Goal: Find specific page/section: Find specific page/section

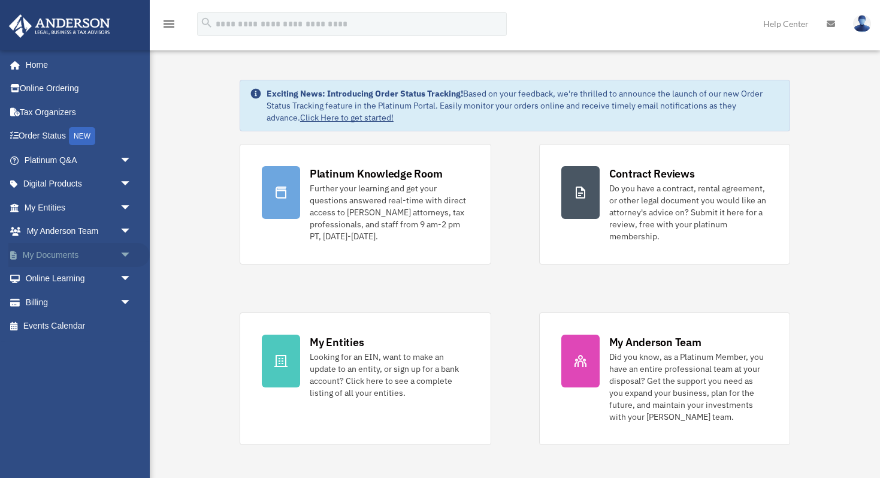
click at [123, 248] on span "arrow_drop_down" at bounding box center [132, 255] width 24 height 25
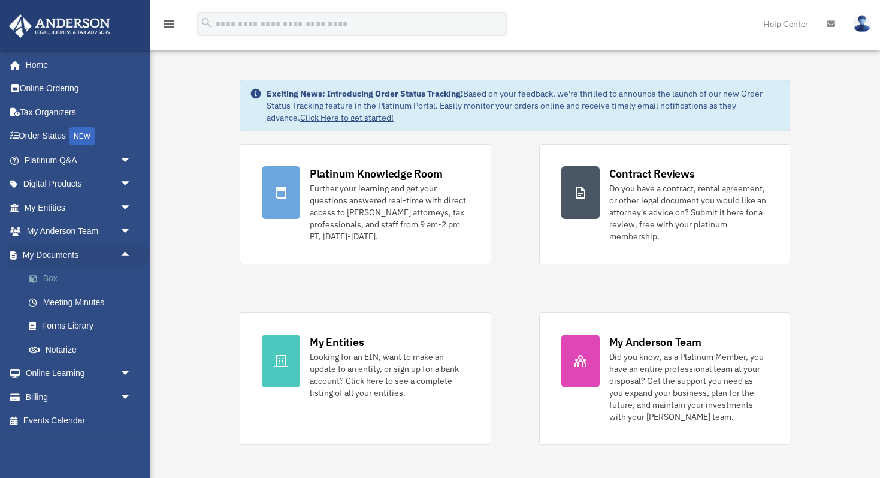
click at [37, 277] on span at bounding box center [39, 278] width 8 height 8
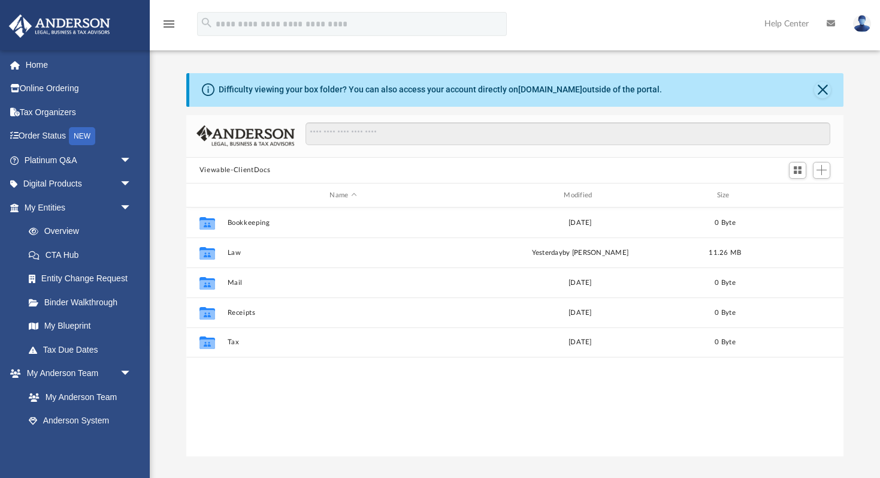
scroll to position [273, 657]
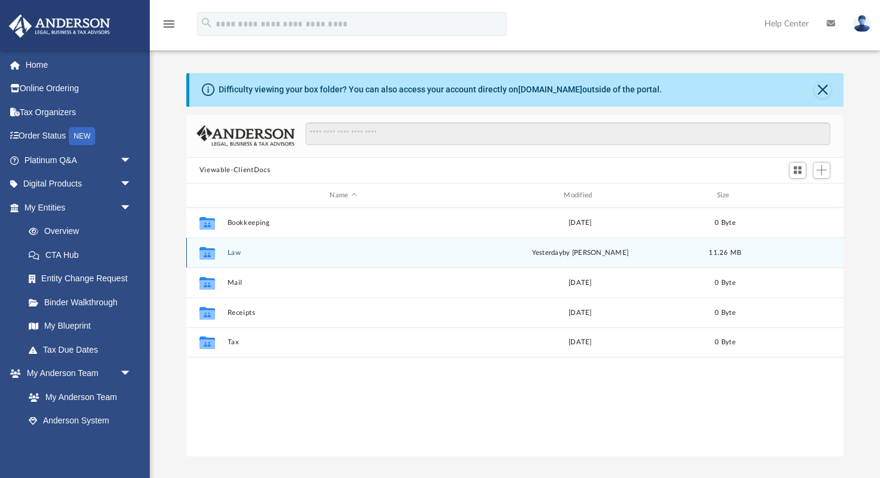
click at [210, 251] on icon "grid" at bounding box center [208, 255] width 16 height 10
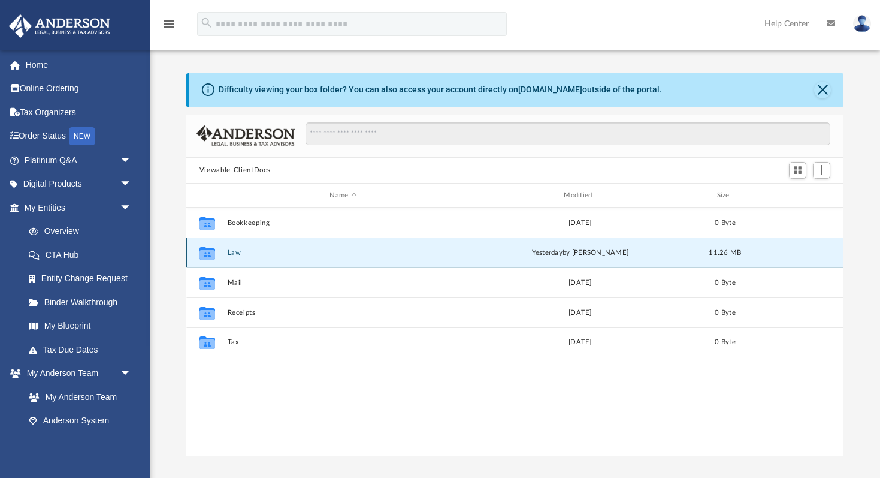
click at [210, 251] on icon "grid" at bounding box center [208, 255] width 16 height 10
click at [228, 254] on button "Law" at bounding box center [343, 253] width 232 height 8
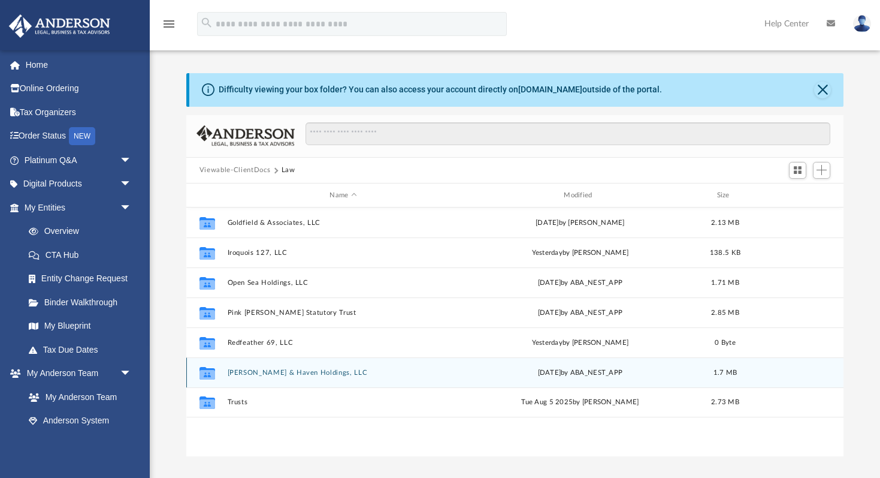
click at [226, 372] on div "Collaborated Folder [PERSON_NAME] & Haven Holdings, LLC [DATE] by ABA_NEST_APP …" at bounding box center [514, 372] width 657 height 30
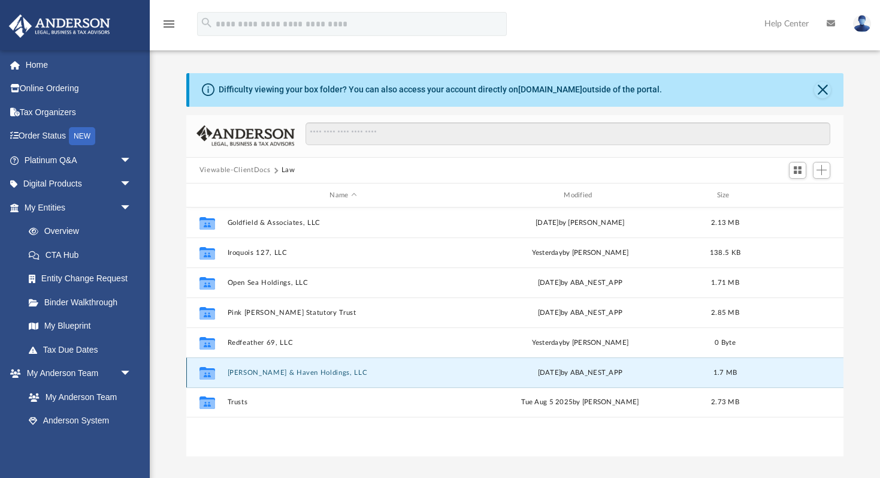
click at [237, 371] on button "[PERSON_NAME] & Haven Holdings, LLC" at bounding box center [343, 373] width 232 height 8
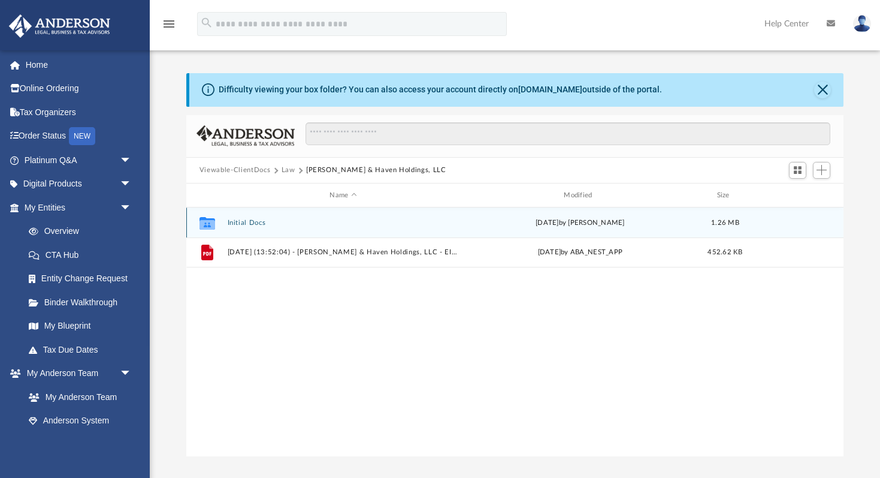
click at [289, 231] on div "Collaborated Folder Initial Docs [DATE] by [PERSON_NAME] 1.26 MB" at bounding box center [514, 222] width 657 height 30
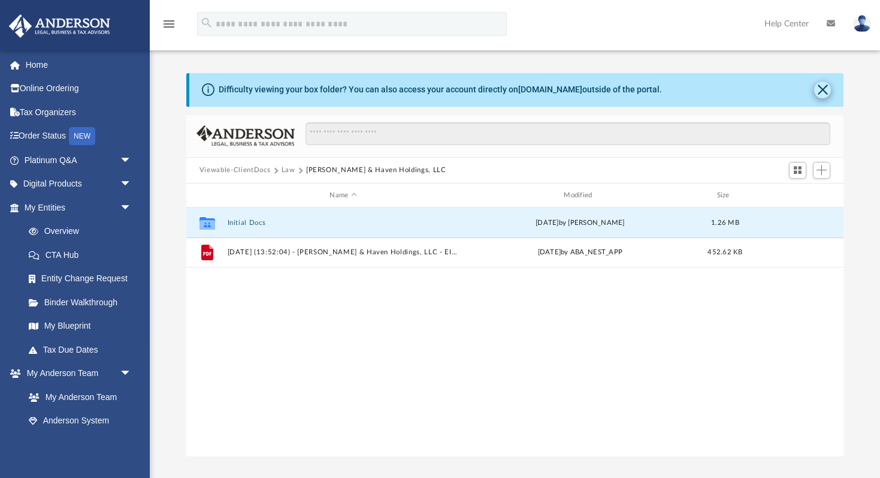
click at [823, 91] on button "Close" at bounding box center [822, 90] width 17 height 17
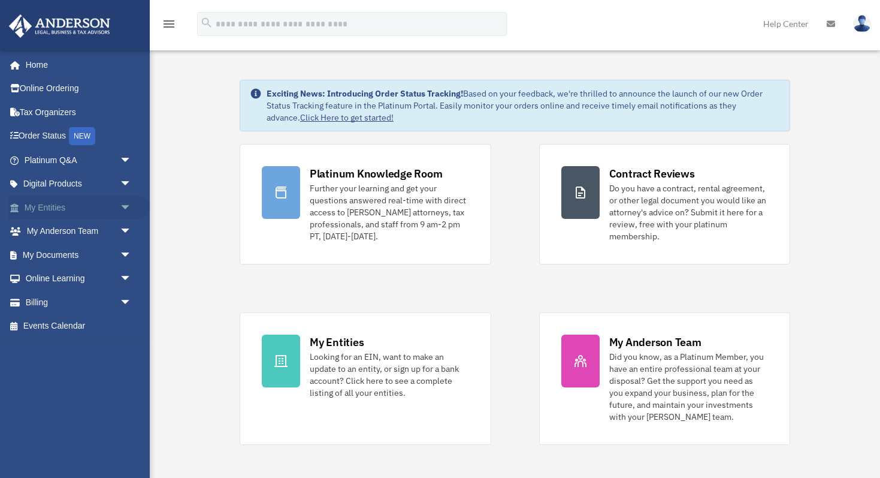
click at [126, 205] on span "arrow_drop_down" at bounding box center [132, 207] width 24 height 25
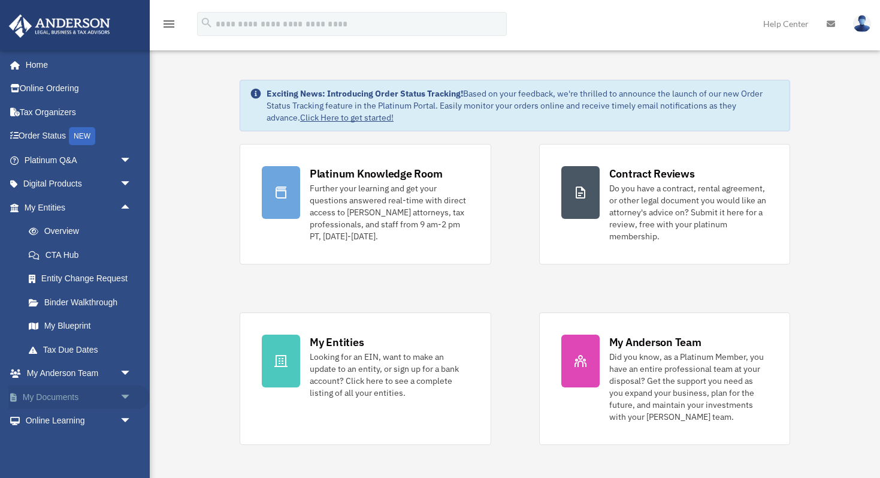
click at [123, 396] on span "arrow_drop_down" at bounding box center [132, 397] width 24 height 25
click at [50, 418] on link "Box" at bounding box center [83, 421] width 133 height 24
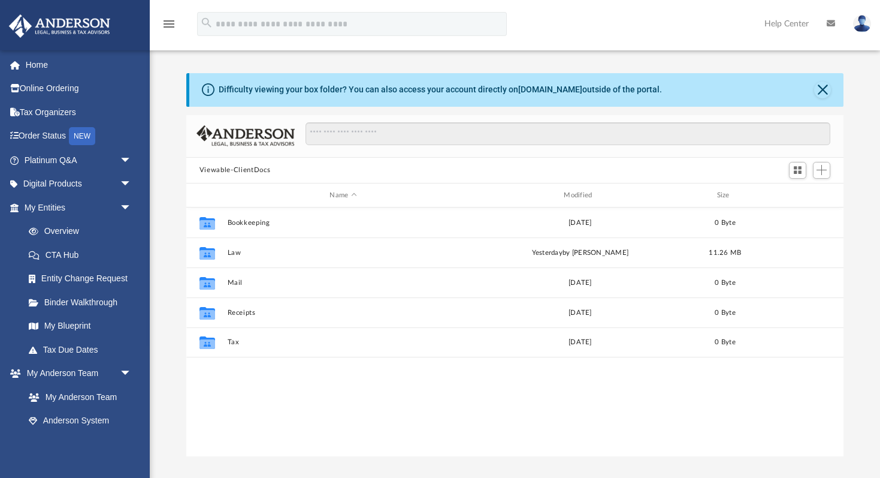
scroll to position [273, 657]
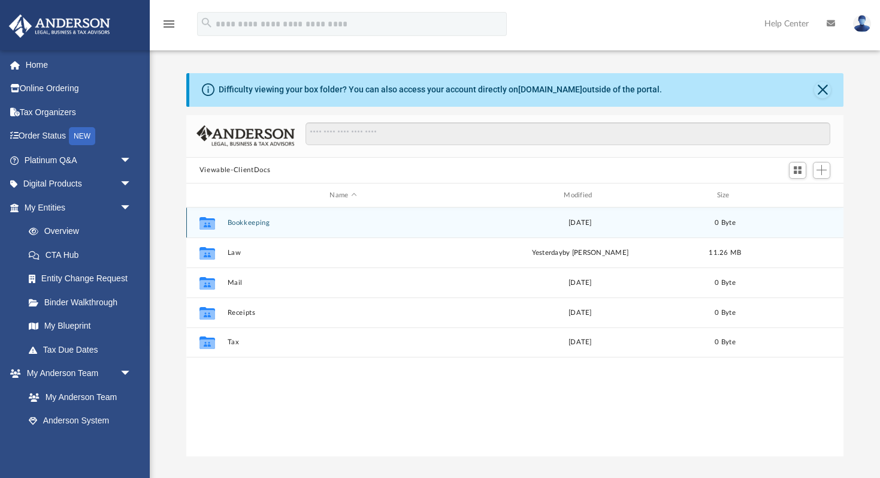
click at [226, 225] on div "Collaborated Folder Bookkeeping [DATE] 0 Byte" at bounding box center [514, 222] width 657 height 30
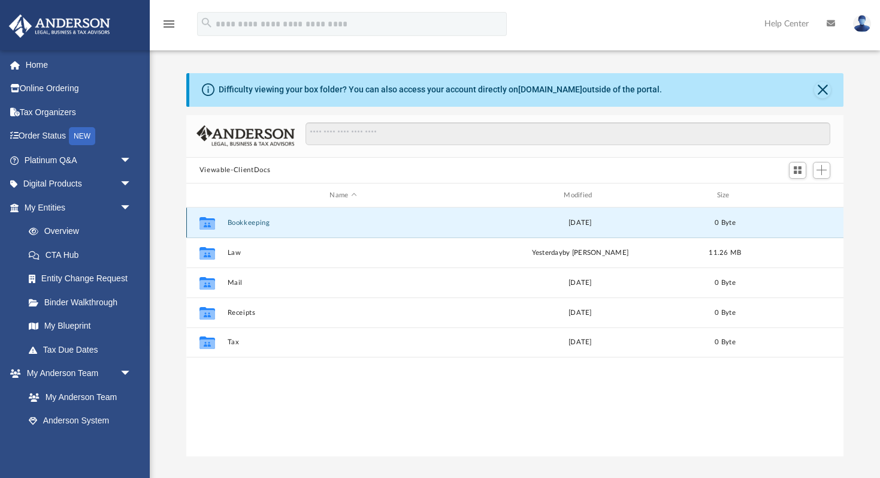
click at [226, 225] on div "Collaborated Folder Bookkeeping [DATE] 0 Byte" at bounding box center [514, 222] width 657 height 30
click at [209, 226] on icon "grid" at bounding box center [208, 223] width 16 height 13
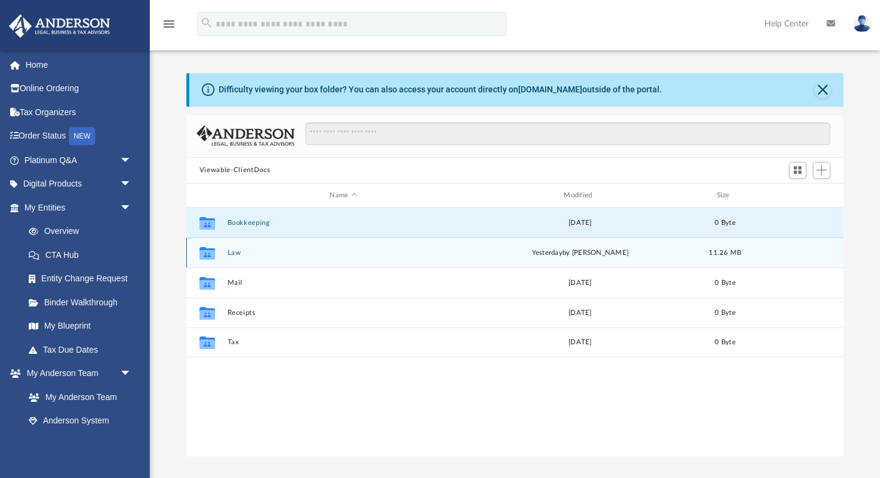
click at [212, 254] on icon "grid" at bounding box center [208, 255] width 16 height 10
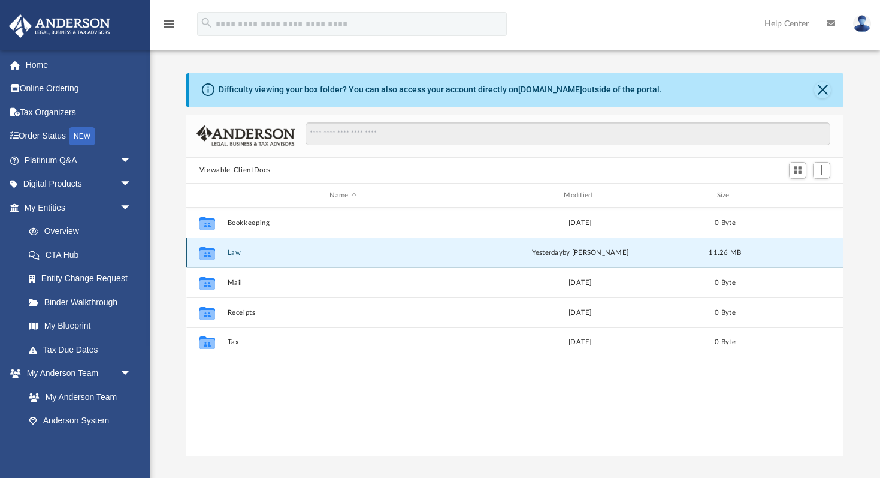
click at [212, 253] on icon "grid" at bounding box center [208, 255] width 16 height 10
click at [228, 256] on div "Collaborated Folder Law [DATE] by [PERSON_NAME] 11.26 MB" at bounding box center [514, 252] width 657 height 30
click at [212, 252] on icon "grid" at bounding box center [208, 255] width 16 height 10
click at [213, 256] on icon "grid" at bounding box center [208, 255] width 16 height 10
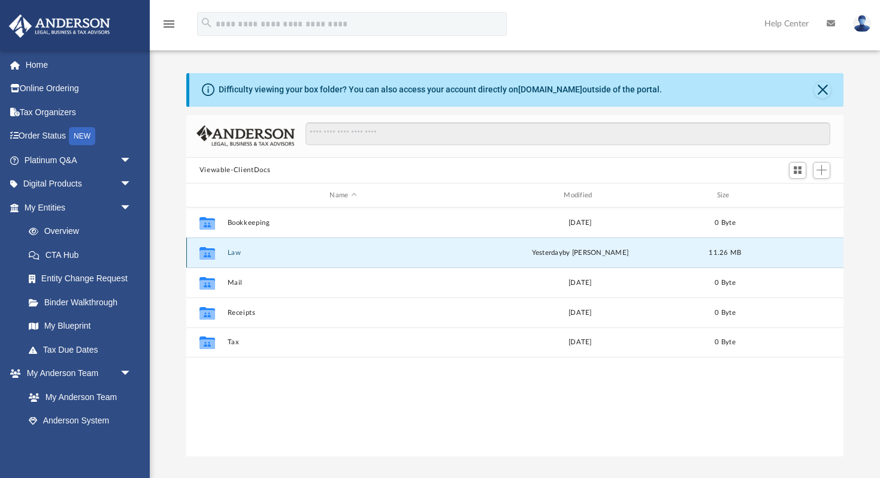
click at [213, 256] on icon "grid" at bounding box center [208, 255] width 16 height 10
click at [236, 253] on button "Law" at bounding box center [343, 253] width 232 height 8
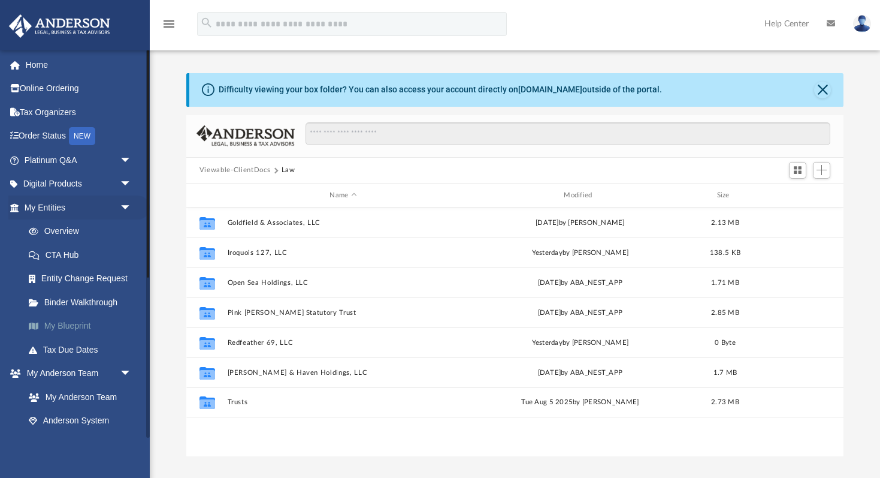
click at [59, 322] on link "My Blueprint" at bounding box center [83, 326] width 133 height 24
